Goal: Navigation & Orientation: Find specific page/section

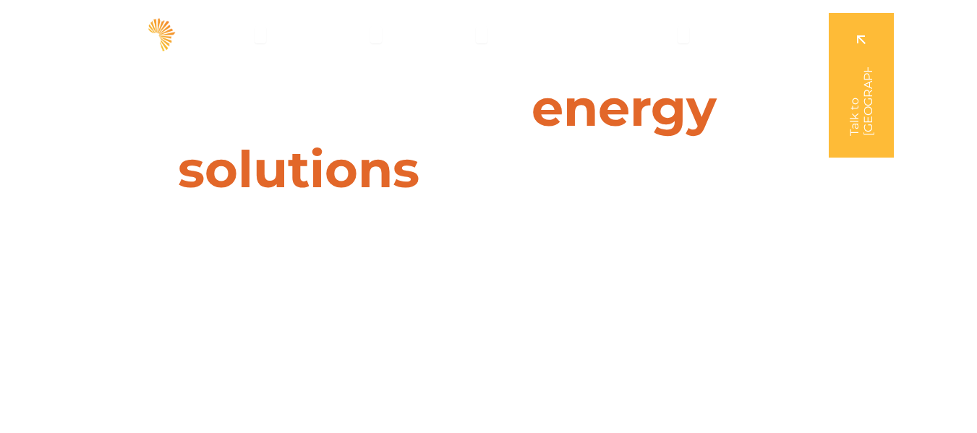
click at [160, 33] on img at bounding box center [110, 34] width 135 height 40
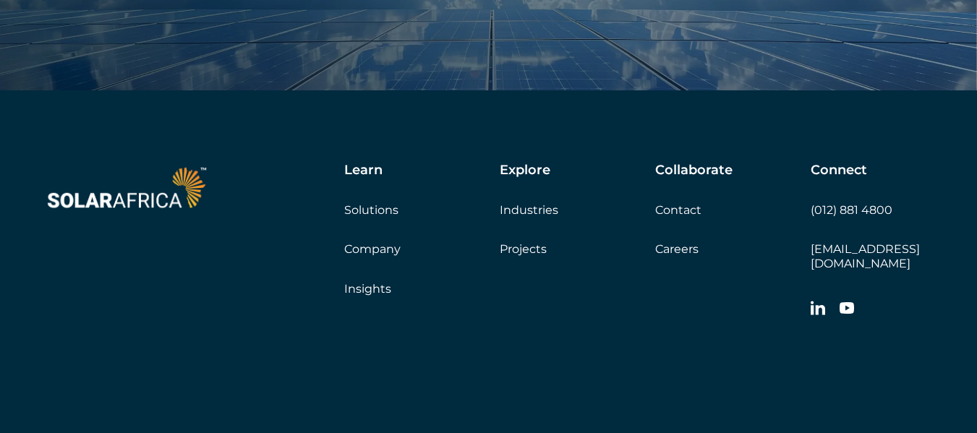
scroll to position [4856, 0]
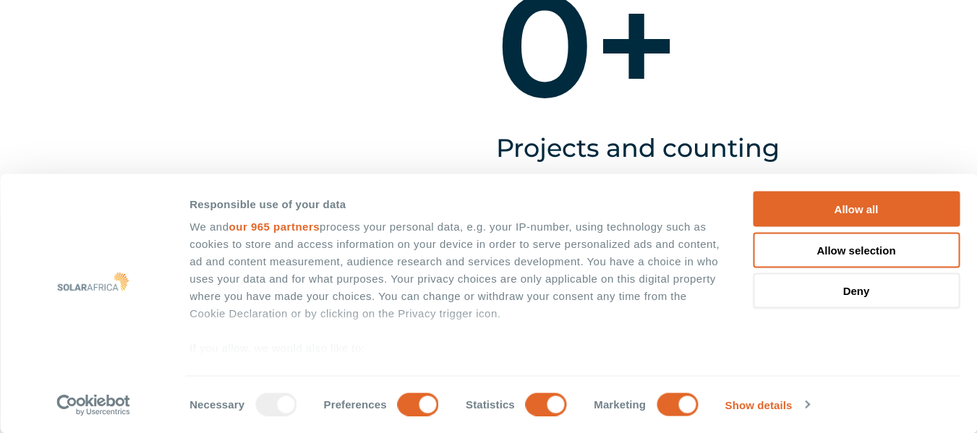
scroll to position [1785, 0]
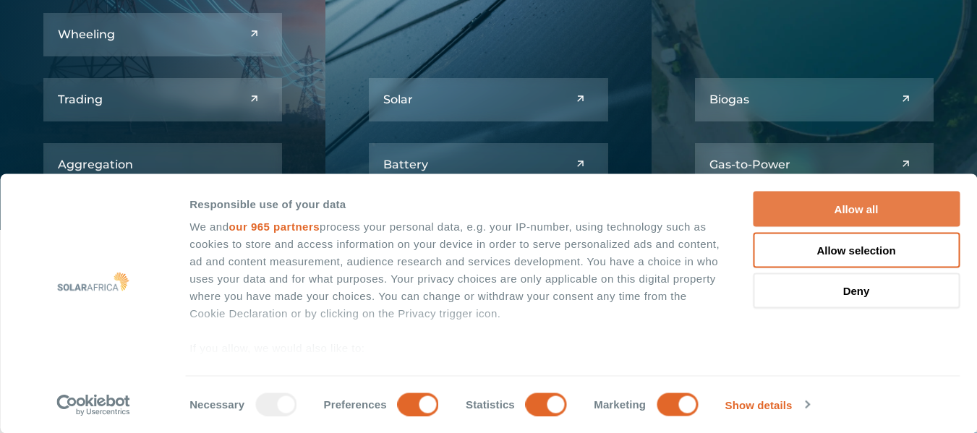
click at [902, 213] on button "Allow all" at bounding box center [856, 209] width 207 height 35
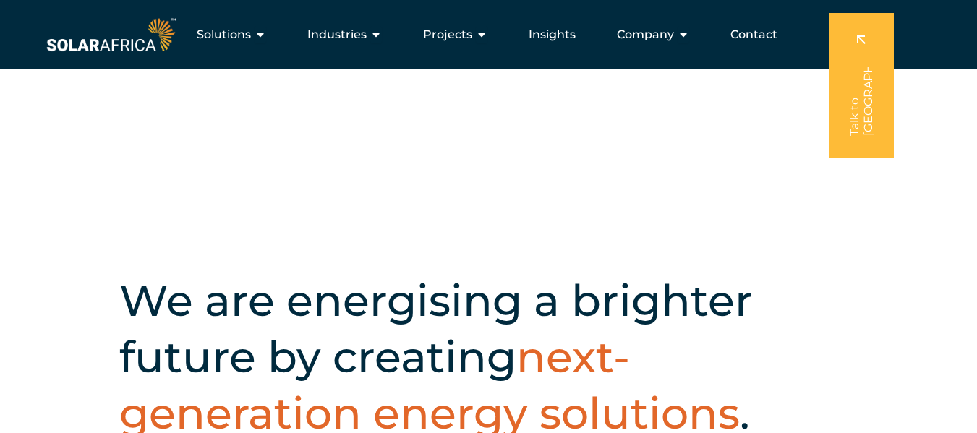
scroll to position [207, 0]
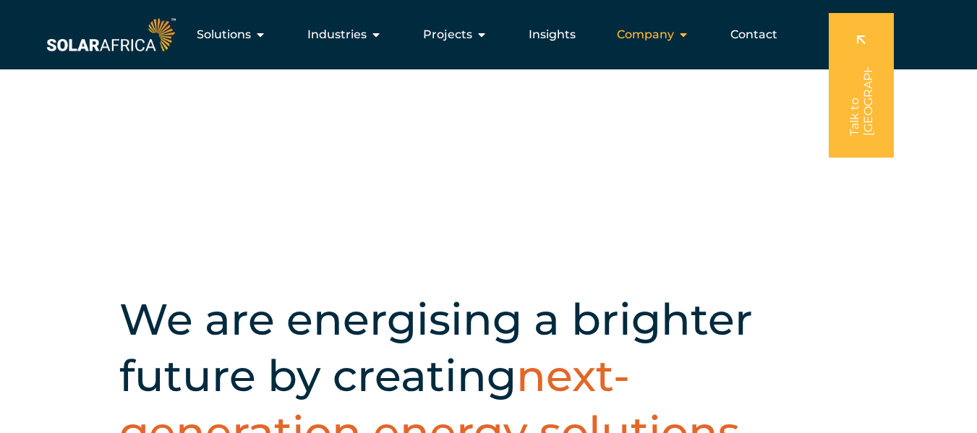
click at [685, 30] on icon "Menu" at bounding box center [683, 35] width 12 height 12
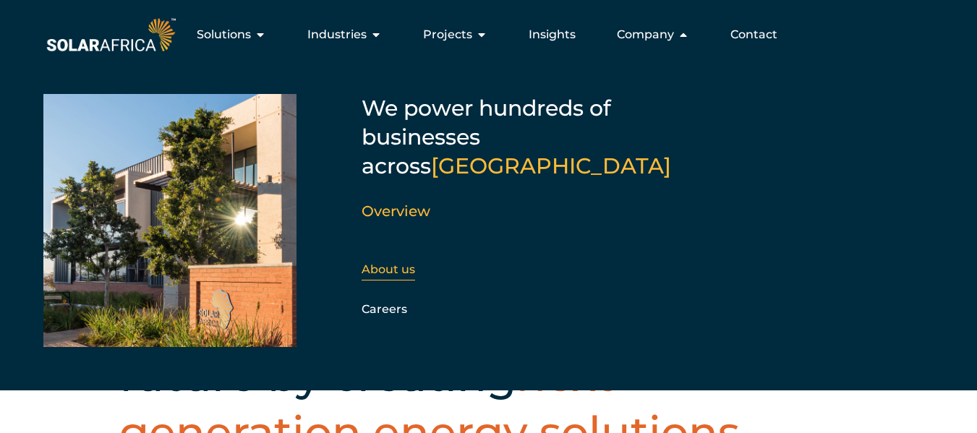
click at [397, 262] on link "About us" at bounding box center [387, 269] width 53 height 14
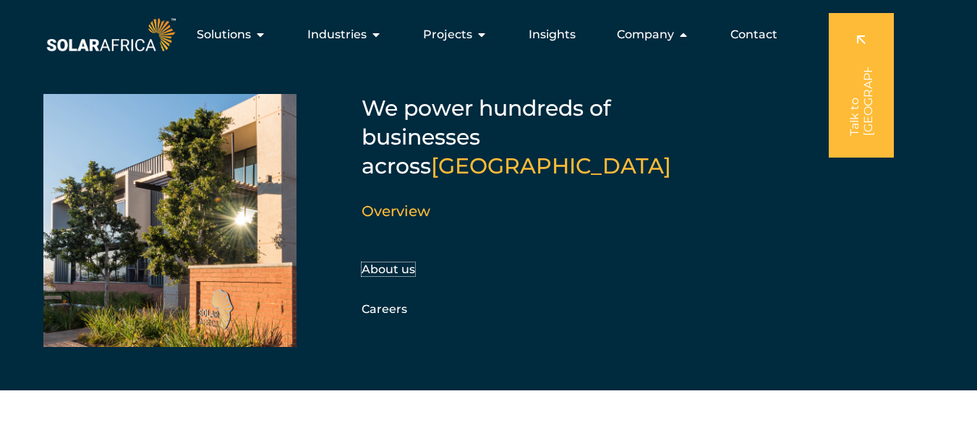
scroll to position [0, 0]
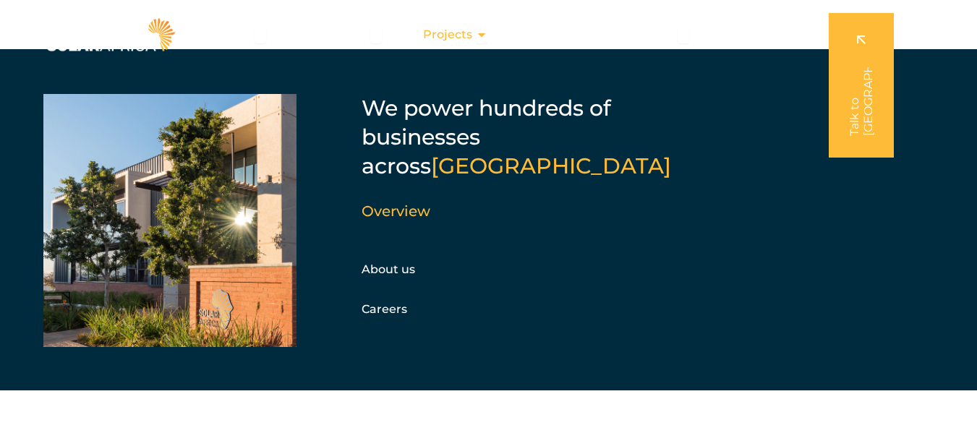
click at [487, 34] on icon "Menu" at bounding box center [482, 35] width 12 height 12
